Goal: Task Accomplishment & Management: Manage account settings

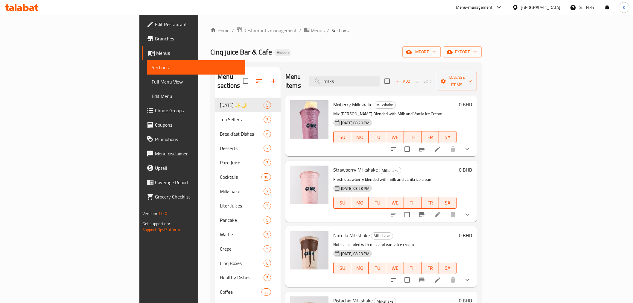
click at [552, 8] on div "Bahrain" at bounding box center [540, 7] width 39 height 7
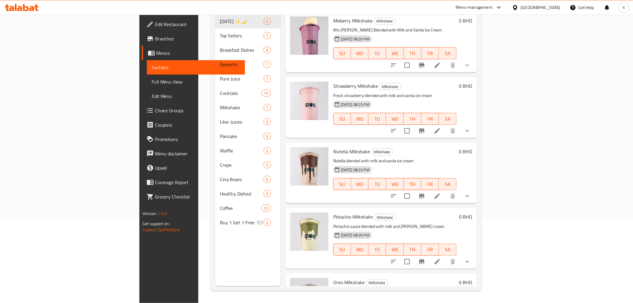
scroll to position [207, 0]
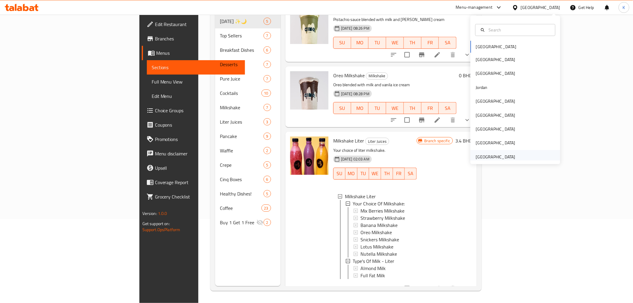
click at [489, 154] on div "[GEOGRAPHIC_DATA]" at bounding box center [495, 156] width 39 height 7
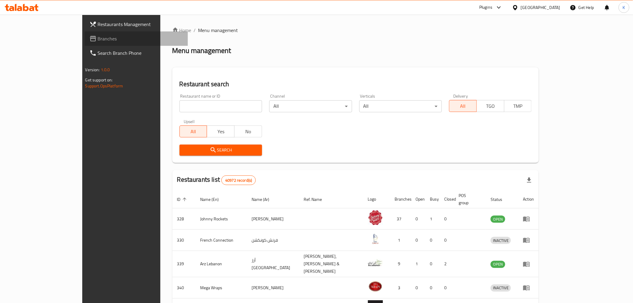
click at [98, 37] on span "Branches" at bounding box center [140, 38] width 85 height 7
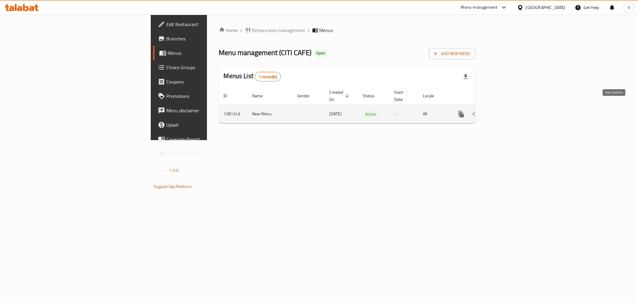
click at [508, 110] on icon "enhanced table" at bounding box center [504, 113] width 7 height 7
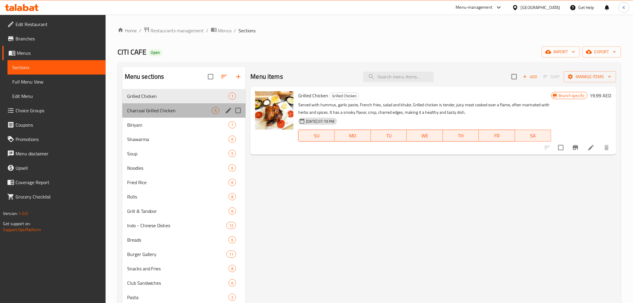
click at [177, 115] on div "Charcoal Grilled Chicken 5" at bounding box center [184, 110] width 124 height 14
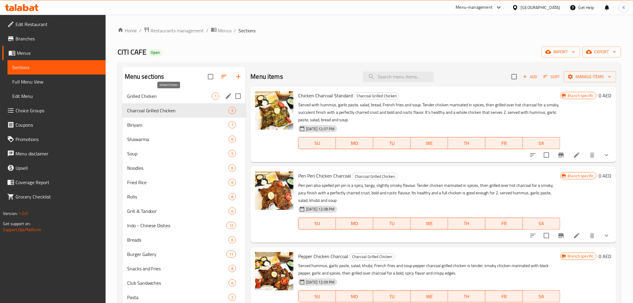
click at [187, 95] on span "Grilled Chicken" at bounding box center [169, 95] width 85 height 7
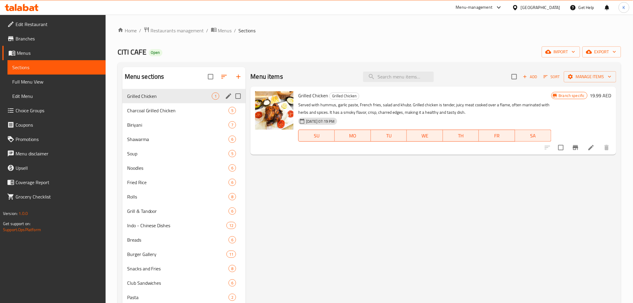
click at [147, 108] on span "Charcoal Grilled Chicken" at bounding box center [178, 110] width 102 height 7
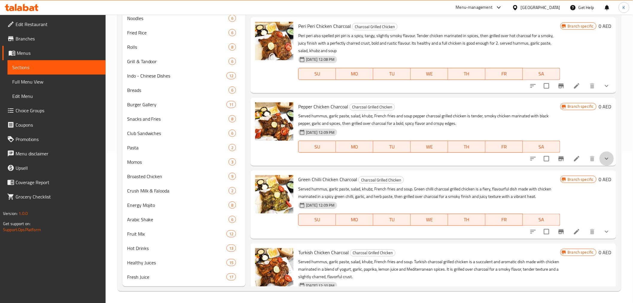
click at [603, 156] on icon "show more" at bounding box center [606, 158] width 7 height 7
